Goal: Find specific page/section: Find specific page/section

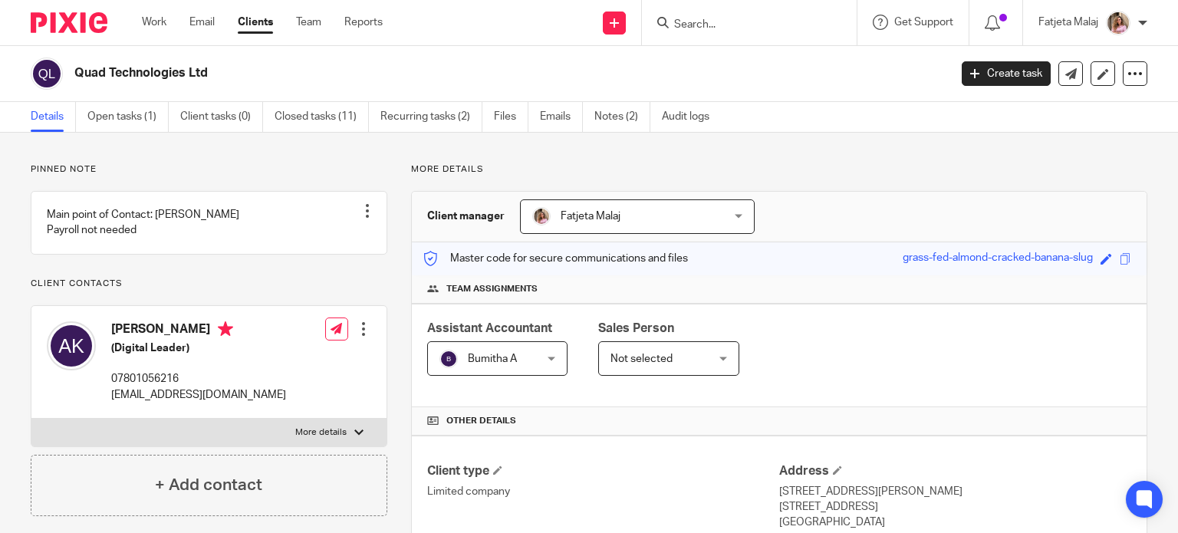
scroll to position [77, 0]
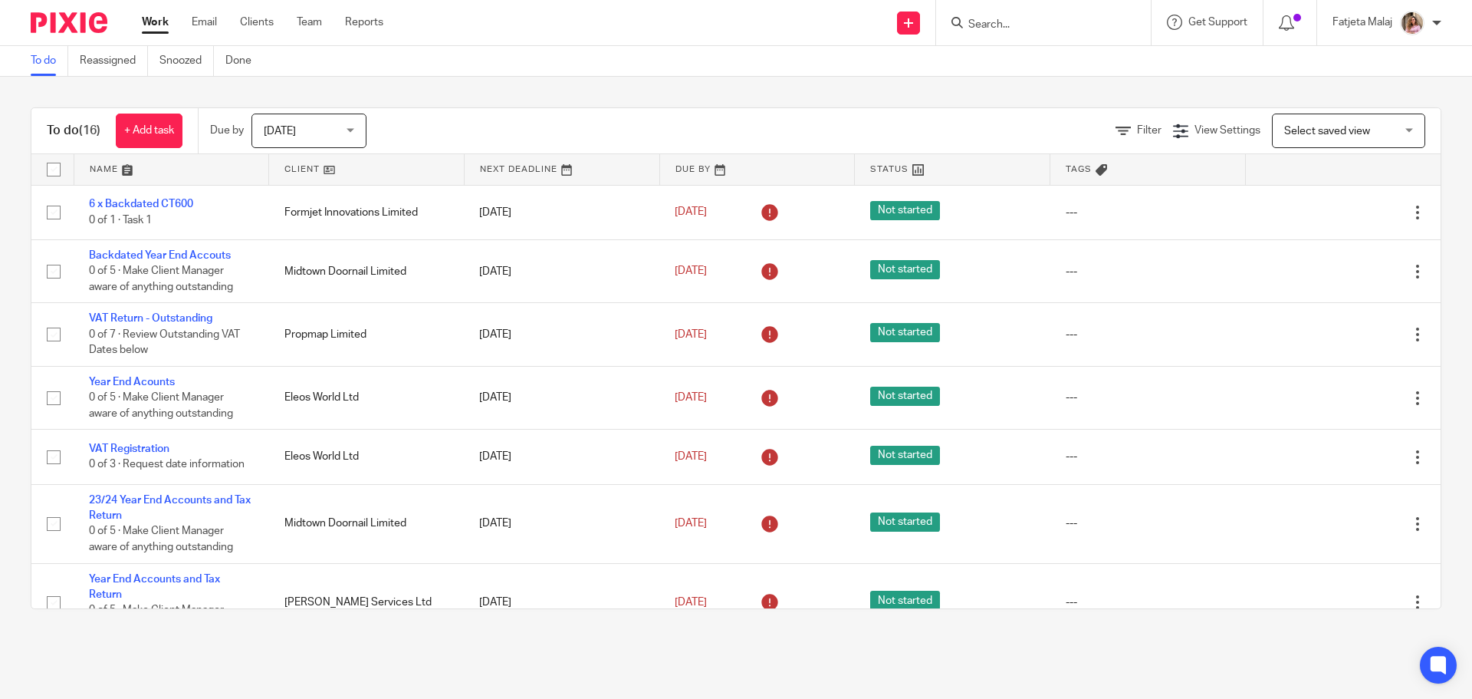
click at [1075, 25] on input "Search" at bounding box center [1036, 25] width 138 height 14
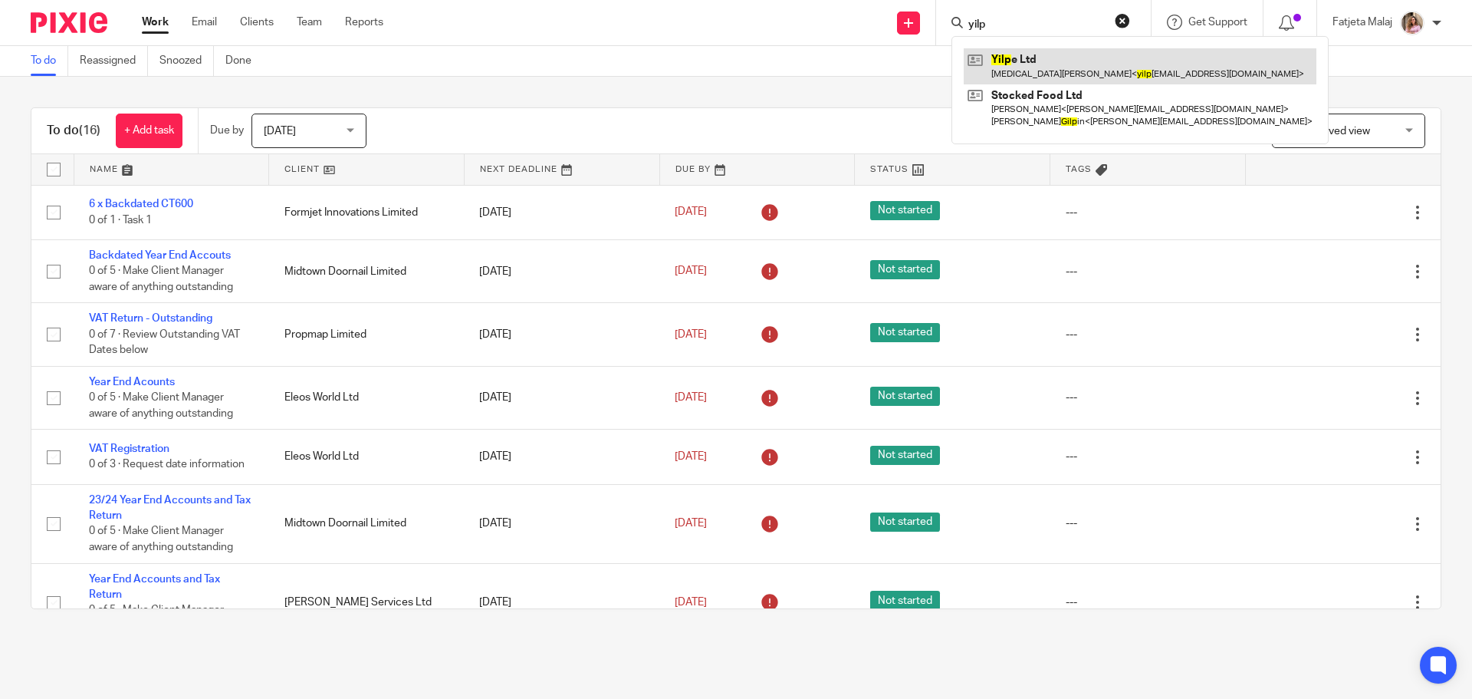
type input "yilp"
click at [1102, 71] on link at bounding box center [1140, 65] width 353 height 35
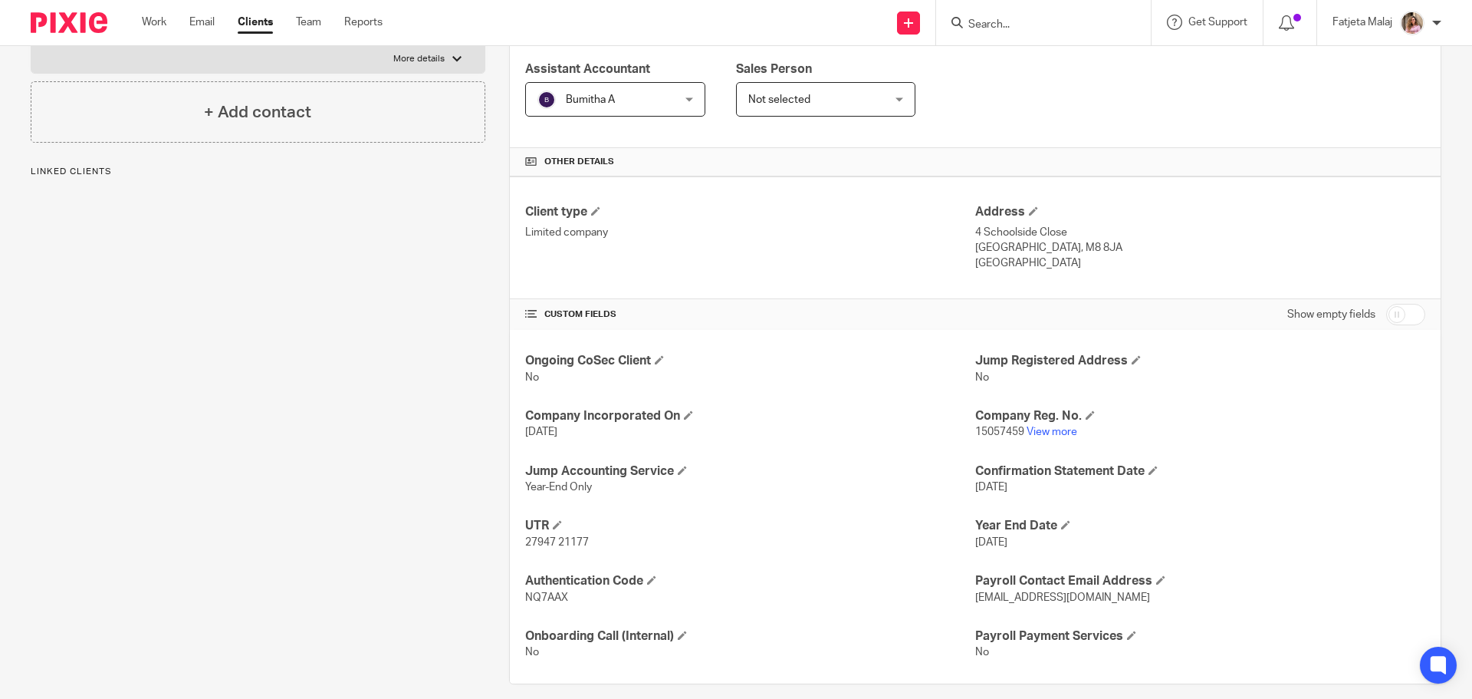
scroll to position [275, 0]
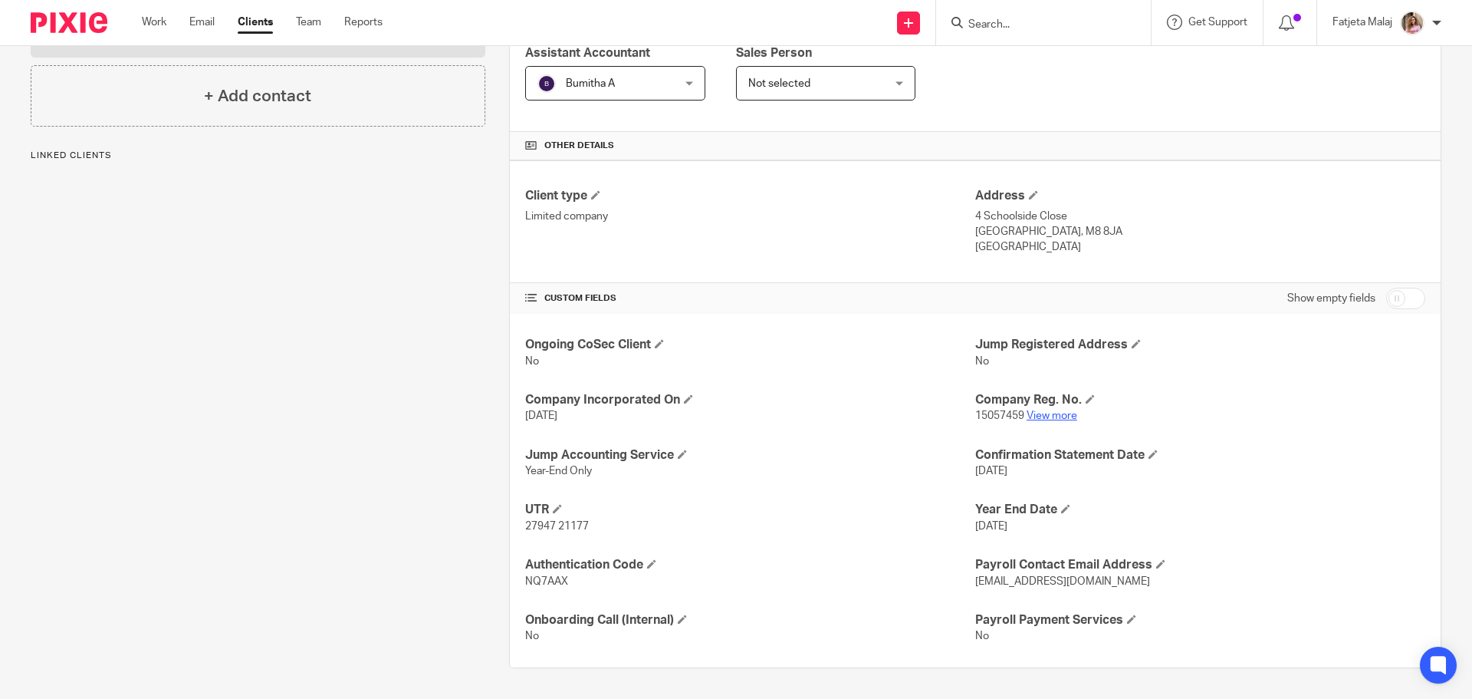
click at [1061, 413] on link "View more" at bounding box center [1052, 415] width 51 height 11
click at [1071, 35] on div at bounding box center [1043, 22] width 215 height 45
click at [1062, 25] on input "Search" at bounding box center [1036, 25] width 138 height 14
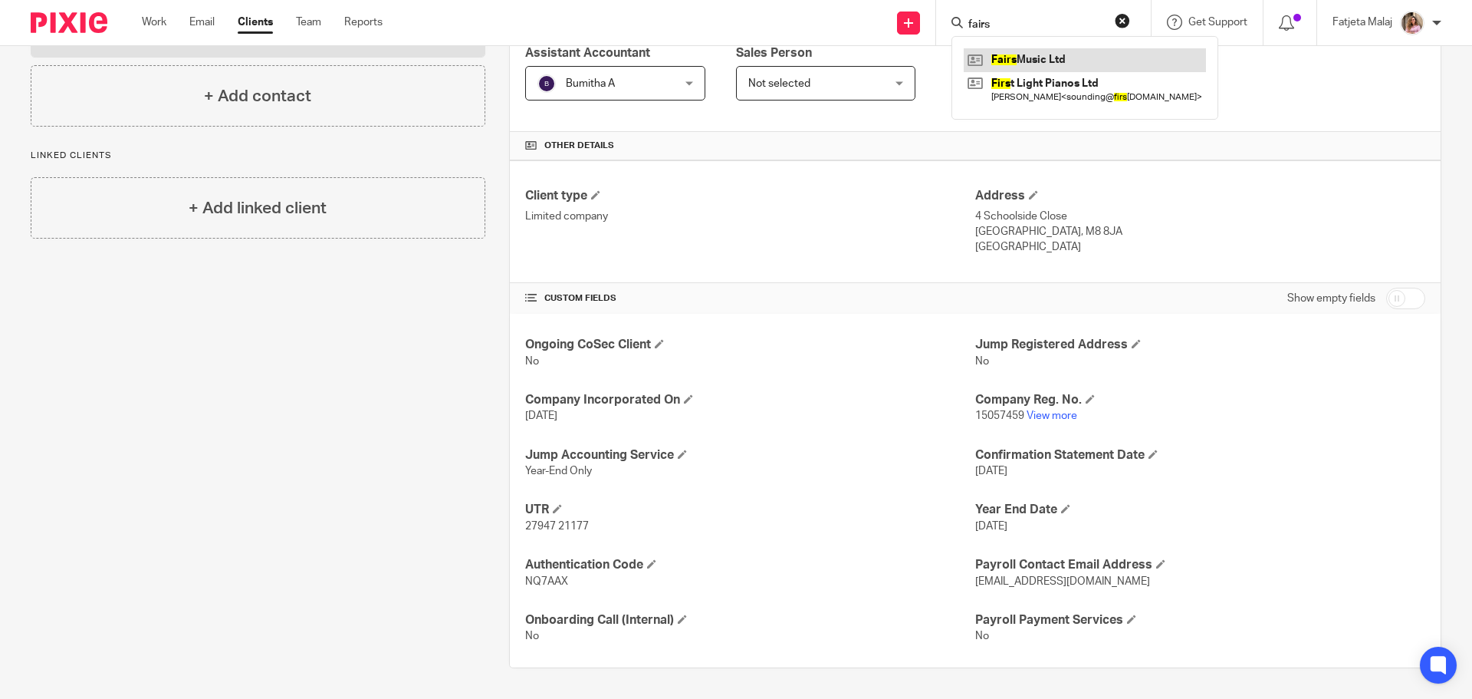
type input "fairs"
click at [1031, 57] on link at bounding box center [1085, 59] width 242 height 23
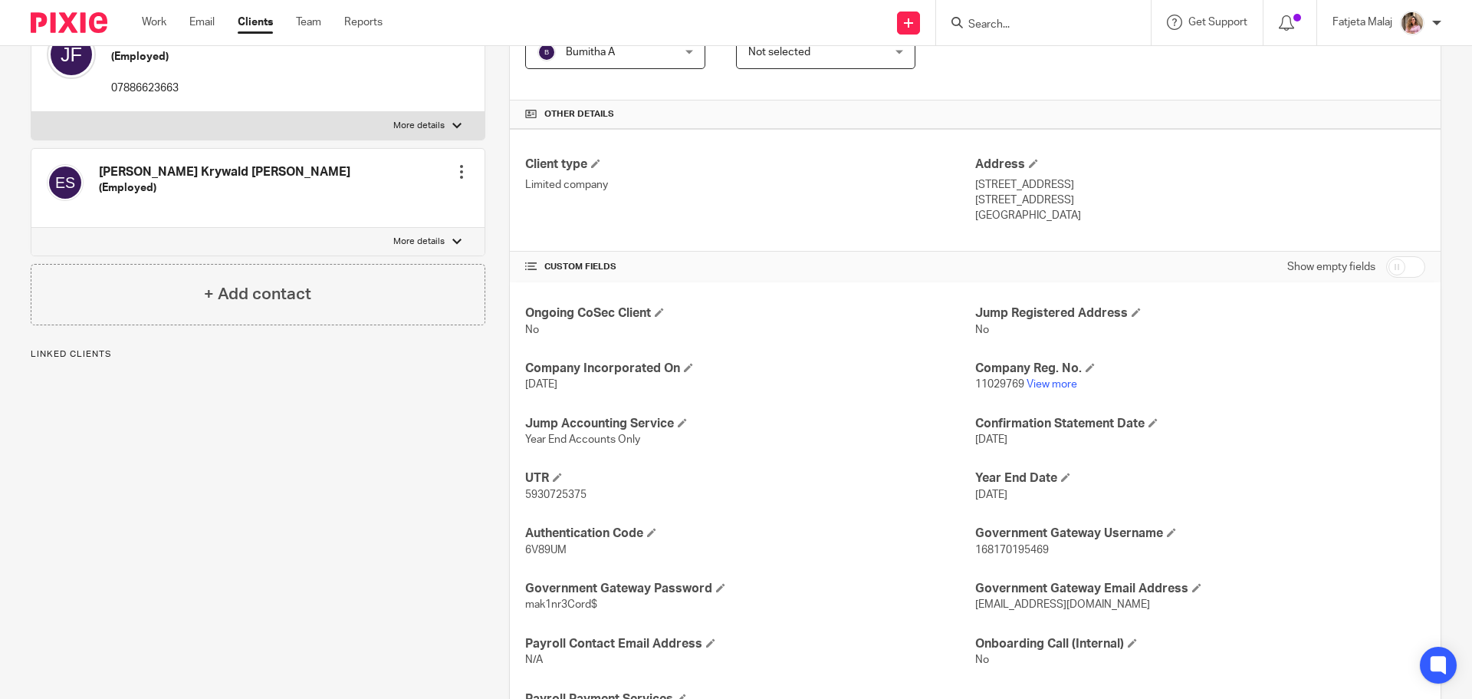
scroll to position [385, 0]
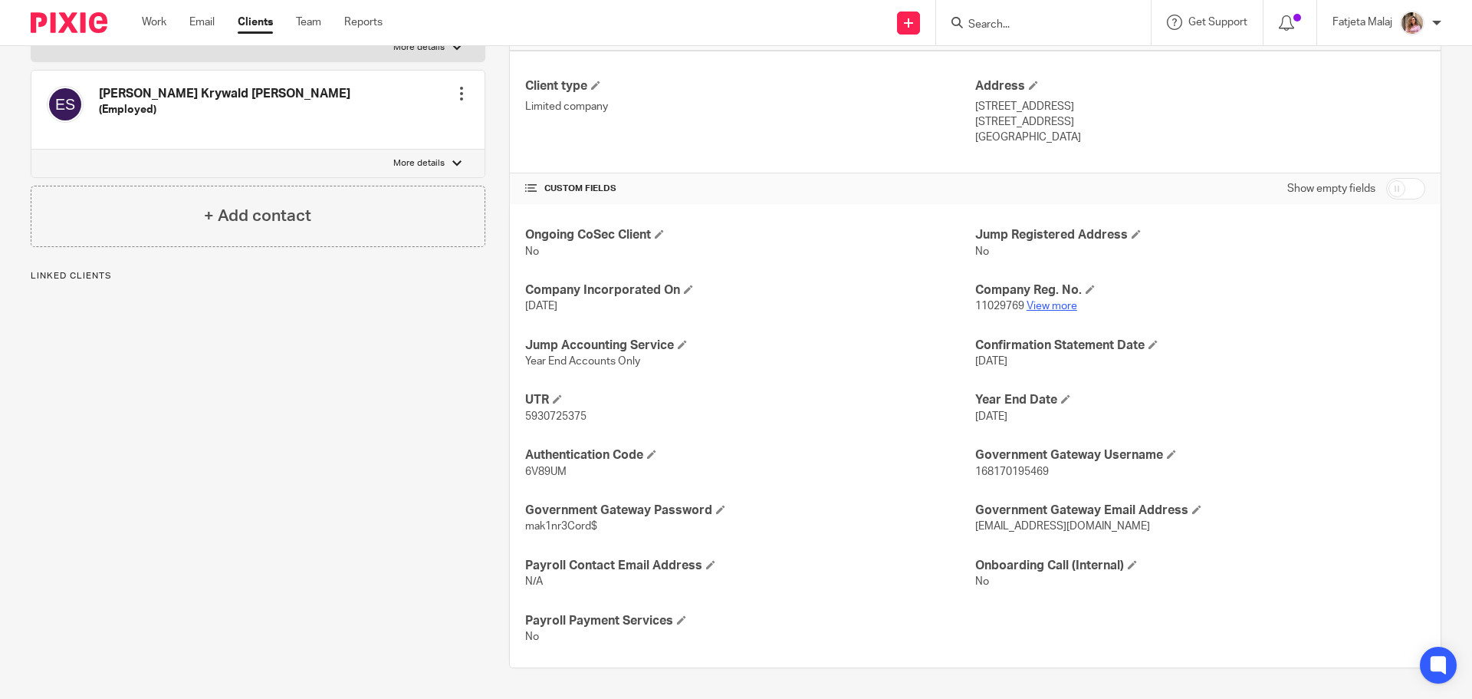
click at [1043, 301] on link "View more" at bounding box center [1052, 306] width 51 height 11
